Goal: Task Accomplishment & Management: Manage account settings

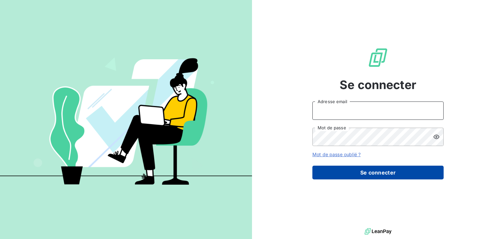
type input "anett.nordpicardie.ap@anett.fr"
click at [384, 174] on button "Se connecter" at bounding box center [377, 173] width 131 height 14
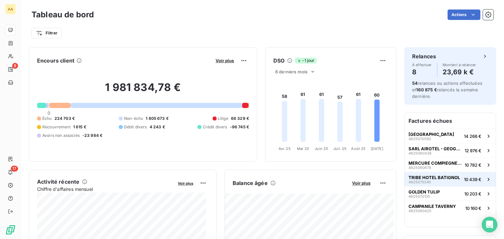
click at [425, 182] on div "TRIBE HOTEL BATIGNOL 4625070245" at bounding box center [433, 179] width 51 height 9
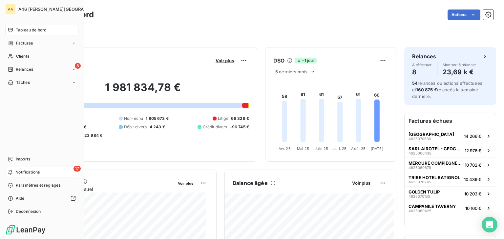
click at [28, 172] on span "Notifications" at bounding box center [27, 173] width 24 height 6
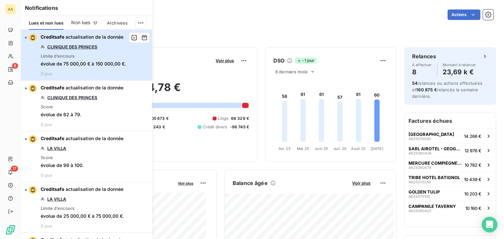
click at [25, 38] on div "button" at bounding box center [31, 38] width 12 height 8
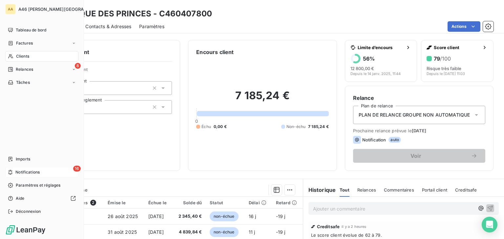
click at [27, 175] on span "Notifications" at bounding box center [27, 173] width 24 height 6
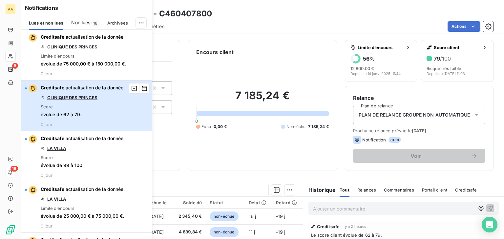
click at [27, 88] on div "button" at bounding box center [31, 89] width 12 height 8
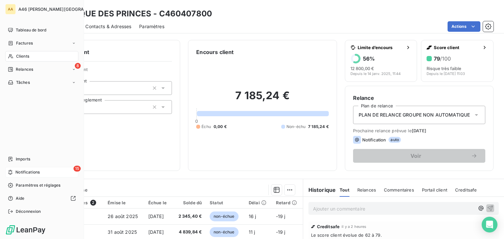
click at [19, 171] on span "Notifications" at bounding box center [27, 173] width 24 height 6
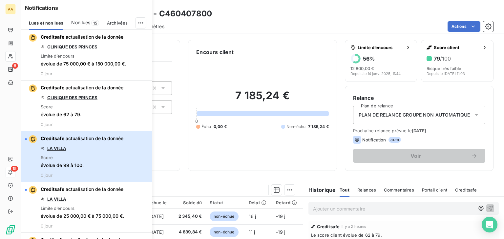
drag, startPoint x: 27, startPoint y: 137, endPoint x: 27, endPoint y: 141, distance: 3.3
click at [27, 138] on div "button" at bounding box center [31, 139] width 12 height 8
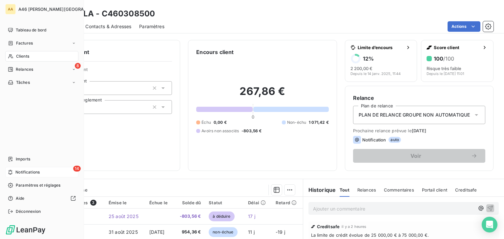
click at [29, 174] on span "Notifications" at bounding box center [27, 173] width 24 height 6
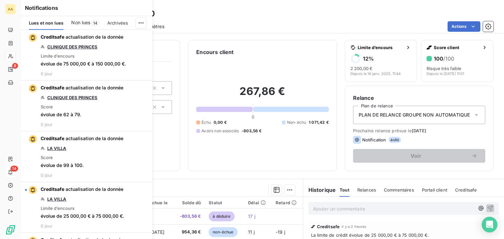
click at [87, 22] on span "Non lues" at bounding box center [80, 22] width 19 height 7
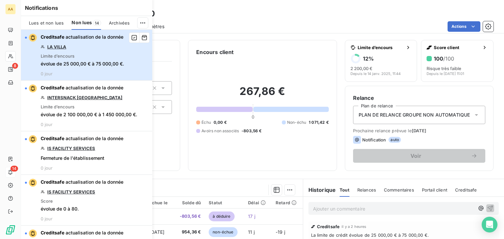
click at [25, 36] on div "button" at bounding box center [31, 38] width 12 height 8
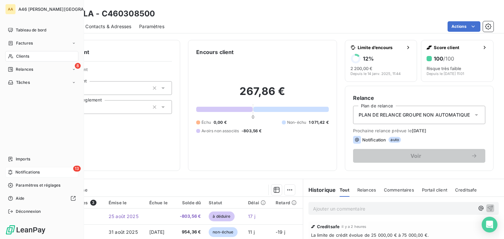
click at [30, 172] on span "Notifications" at bounding box center [27, 173] width 24 height 6
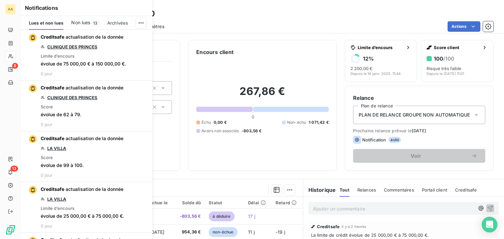
click at [85, 23] on span "Non lues" at bounding box center [80, 22] width 19 height 7
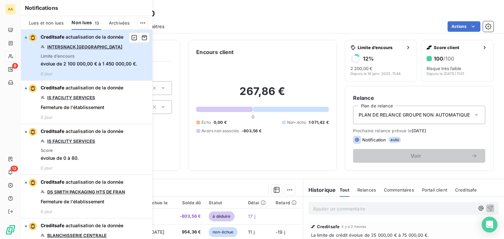
click at [26, 37] on div "button" at bounding box center [26, 38] width 2 height 2
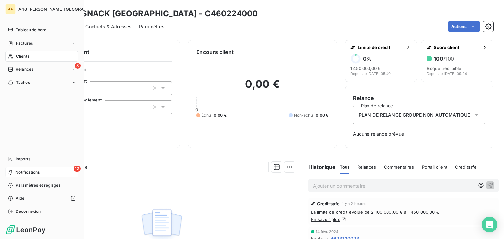
click at [21, 174] on span "Notifications" at bounding box center [27, 173] width 24 height 6
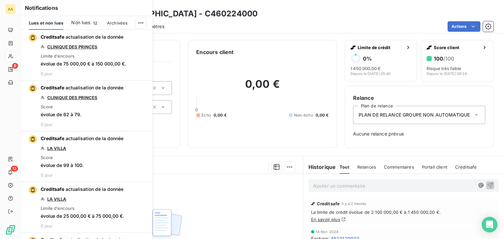
click at [90, 21] on span "Non lues" at bounding box center [80, 22] width 19 height 7
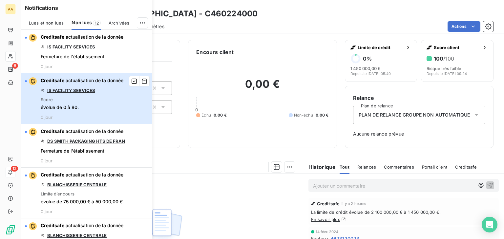
click at [26, 79] on div "button" at bounding box center [31, 81] width 12 height 8
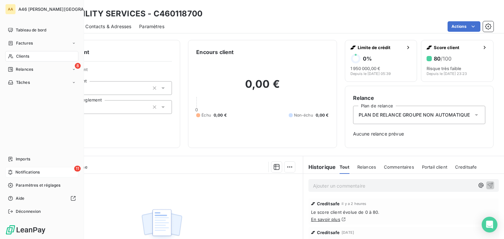
click at [25, 172] on span "Notifications" at bounding box center [27, 173] width 24 height 6
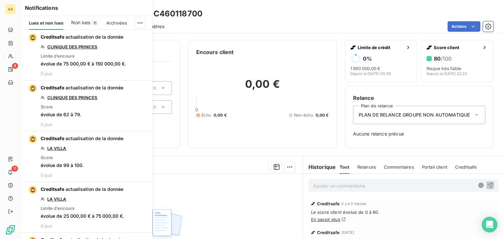
click at [84, 20] on span "Non lues" at bounding box center [80, 22] width 19 height 7
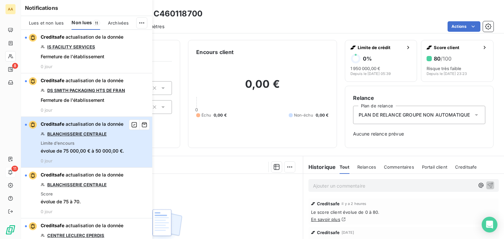
click at [26, 123] on div "button" at bounding box center [31, 125] width 12 height 8
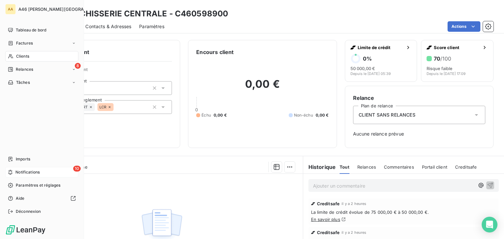
click at [18, 174] on span "Notifications" at bounding box center [27, 173] width 24 height 6
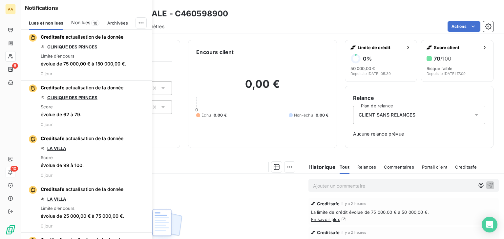
click at [87, 24] on span "Non lues" at bounding box center [80, 22] width 19 height 7
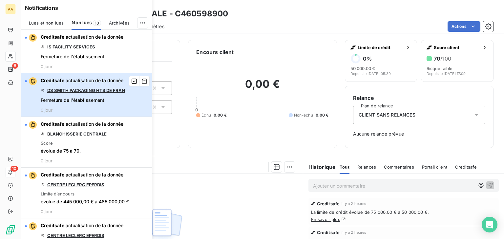
click at [25, 81] on button "Creditsafe actualisation de la donnée DS SMITH PACKAGING HTS DE FRAN Fermeture …" at bounding box center [86, 95] width 131 height 44
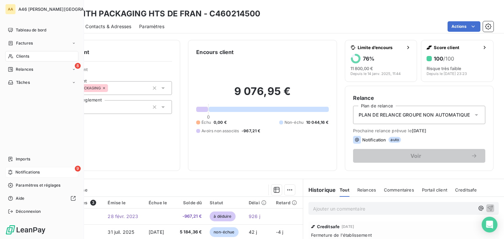
click at [24, 172] on span "Notifications" at bounding box center [27, 173] width 24 height 6
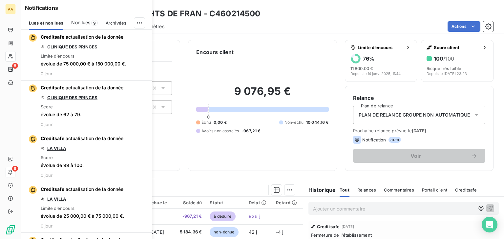
click at [92, 22] on span "9" at bounding box center [94, 23] width 7 height 6
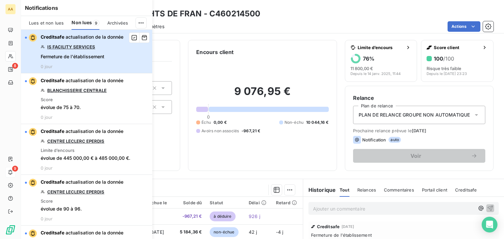
click at [24, 36] on button "Creditsafe actualisation de la donnée IS FACILITY SERVICES Fermeture de l'établ…" at bounding box center [86, 52] width 131 height 44
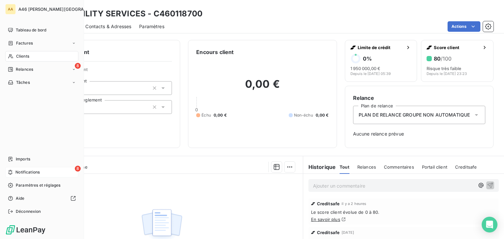
click at [23, 173] on span "Notifications" at bounding box center [27, 173] width 24 height 6
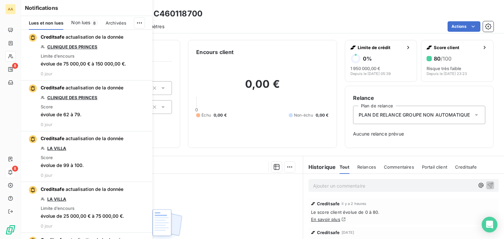
click at [83, 21] on span "Non lues" at bounding box center [80, 22] width 19 height 7
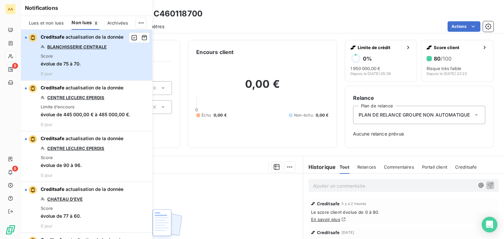
click at [27, 36] on div "button" at bounding box center [31, 38] width 12 height 8
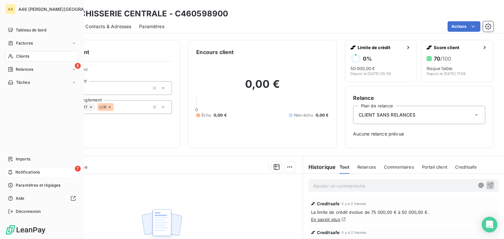
click at [37, 172] on span "Notifications" at bounding box center [27, 173] width 24 height 6
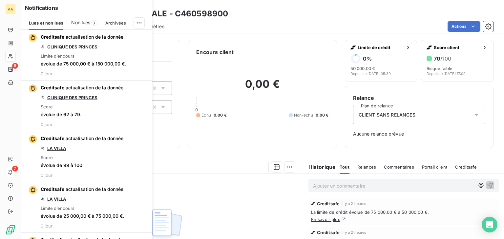
click at [88, 21] on span "Non lues" at bounding box center [80, 22] width 19 height 7
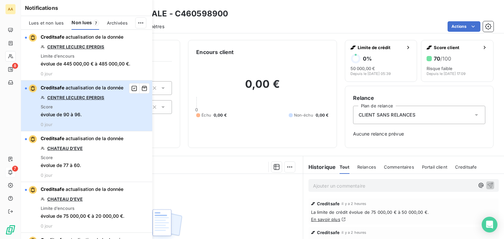
click at [26, 88] on div "button" at bounding box center [26, 89] width 2 height 2
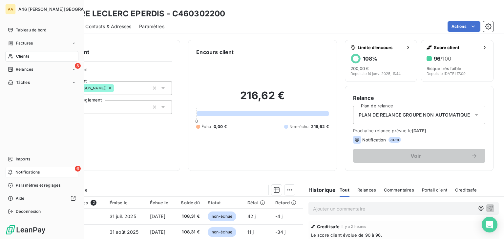
click at [20, 171] on span "Notifications" at bounding box center [27, 173] width 24 height 6
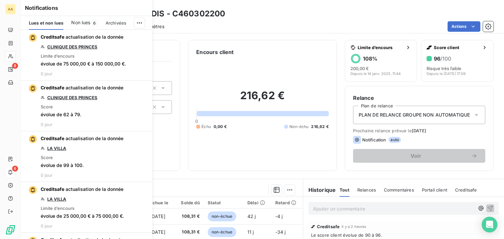
click at [86, 21] on span "Non lues" at bounding box center [80, 22] width 19 height 7
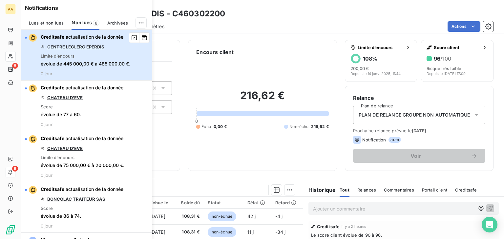
click at [25, 37] on div "button" at bounding box center [26, 38] width 2 height 2
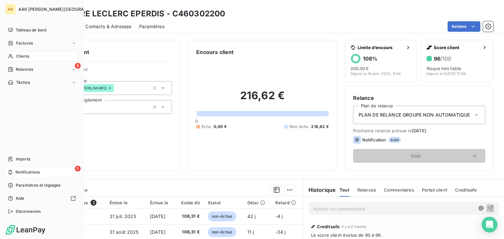
click at [21, 173] on span "Notifications" at bounding box center [27, 173] width 24 height 6
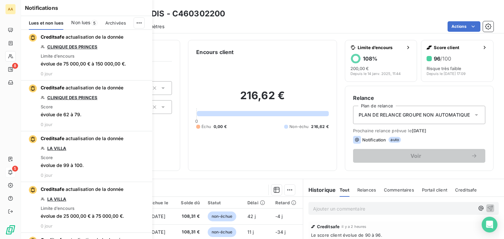
click at [82, 21] on span "Non lues" at bounding box center [80, 22] width 19 height 7
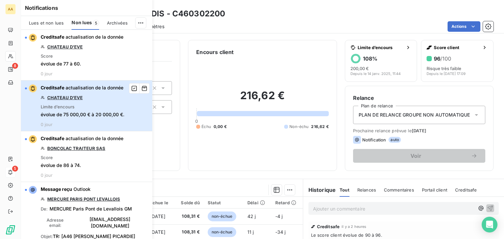
click at [27, 87] on div "button" at bounding box center [31, 89] width 12 height 8
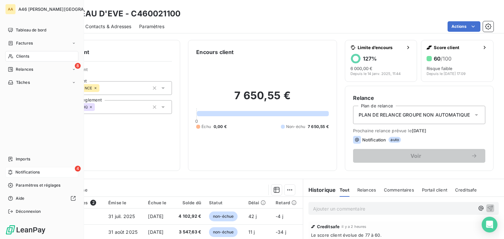
click at [24, 171] on span "Notifications" at bounding box center [27, 173] width 24 height 6
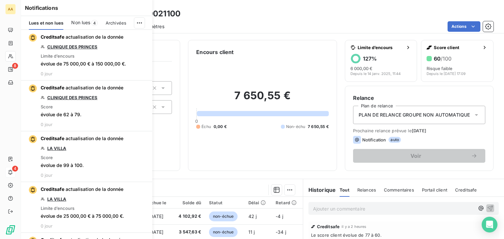
click at [85, 23] on span "Non lues" at bounding box center [80, 22] width 19 height 7
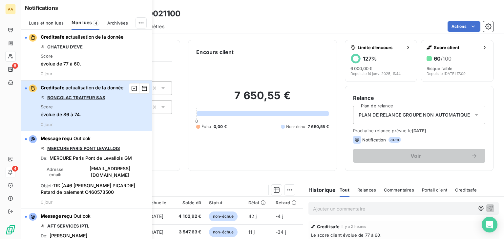
click at [26, 89] on div "button" at bounding box center [26, 89] width 2 height 2
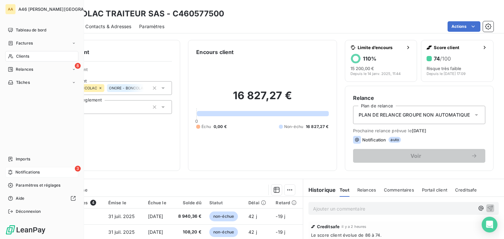
click at [22, 170] on span "Notifications" at bounding box center [27, 173] width 24 height 6
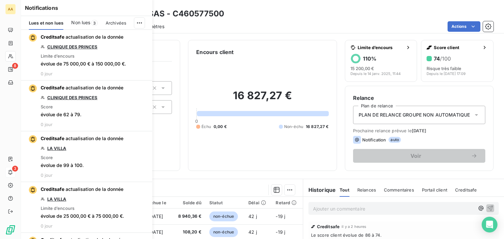
click at [87, 21] on span "Non lues" at bounding box center [80, 22] width 19 height 7
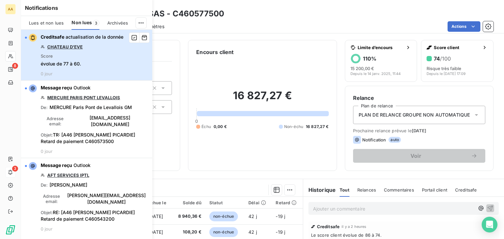
click at [26, 38] on div "button" at bounding box center [26, 38] width 2 height 2
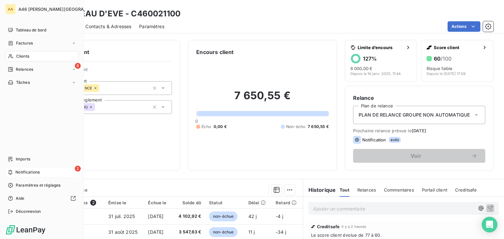
click at [23, 171] on span "Notifications" at bounding box center [27, 173] width 24 height 6
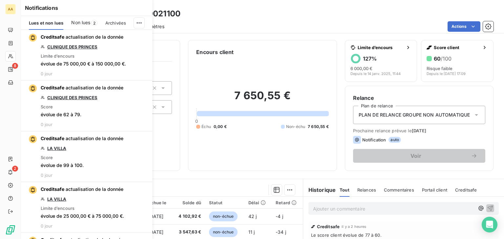
click at [79, 23] on span "Non lues" at bounding box center [80, 22] width 19 height 7
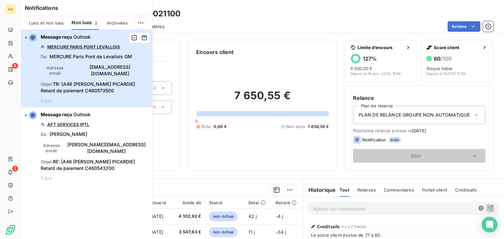
click at [26, 37] on div "button" at bounding box center [26, 38] width 2 height 2
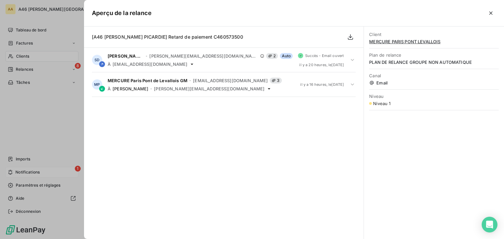
drag, startPoint x: 23, startPoint y: 168, endPoint x: 24, endPoint y: 172, distance: 4.7
click at [24, 168] on div at bounding box center [252, 119] width 504 height 239
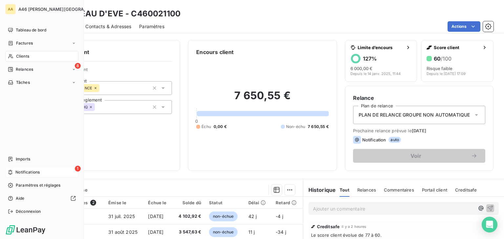
click at [26, 172] on span "Notifications" at bounding box center [27, 173] width 24 height 6
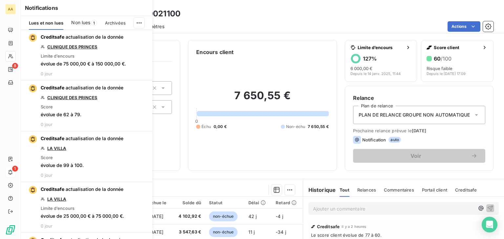
click at [81, 23] on span "Non lues" at bounding box center [80, 22] width 19 height 7
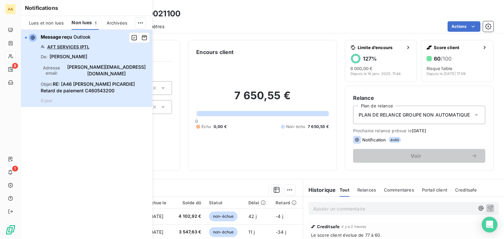
click at [26, 37] on div "button" at bounding box center [26, 38] width 2 height 2
